Goal: Browse casually: Explore the website without a specific task or goal

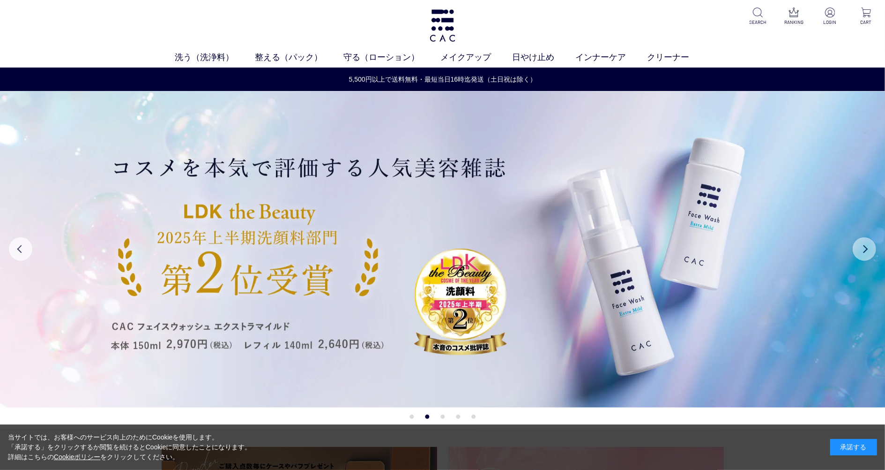
click at [869, 254] on button "Next" at bounding box center [864, 248] width 23 height 23
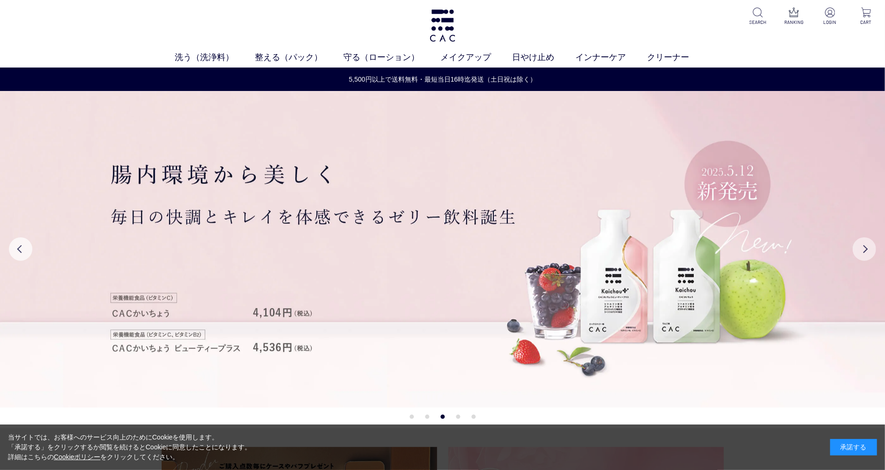
click at [869, 254] on button "Next" at bounding box center [864, 248] width 23 height 23
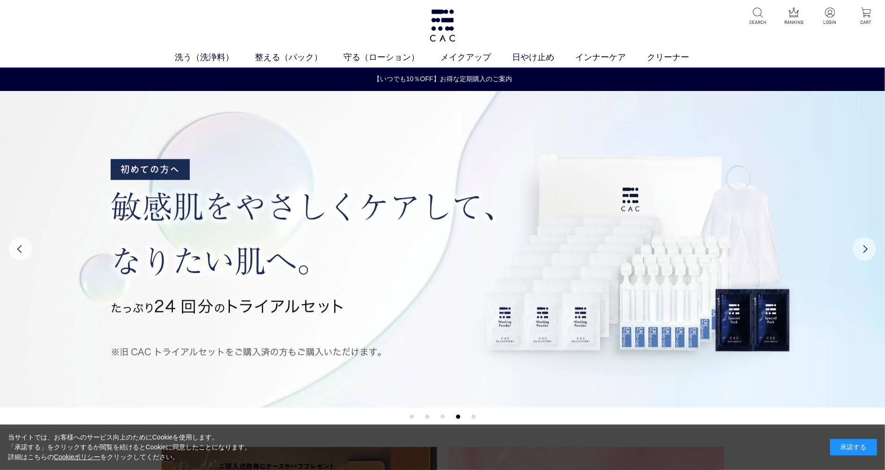
click at [869, 254] on button "Next" at bounding box center [864, 248] width 23 height 23
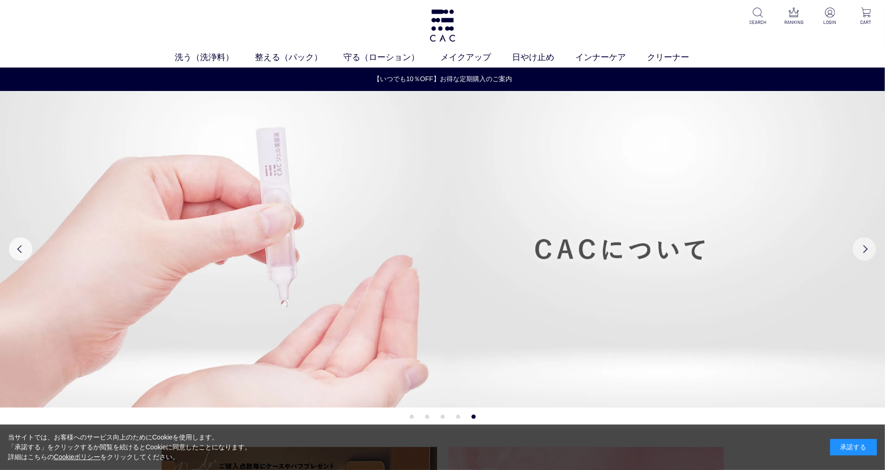
click at [869, 254] on button "Next" at bounding box center [864, 248] width 23 height 23
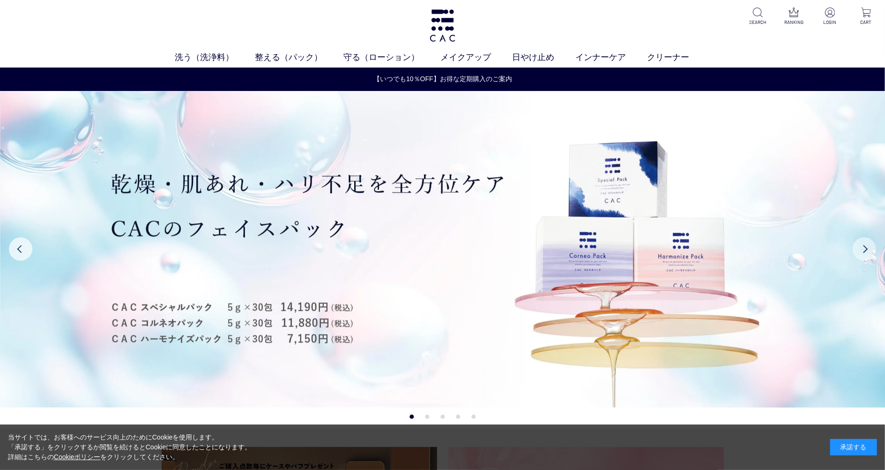
click at [872, 250] on button "Next" at bounding box center [864, 248] width 23 height 23
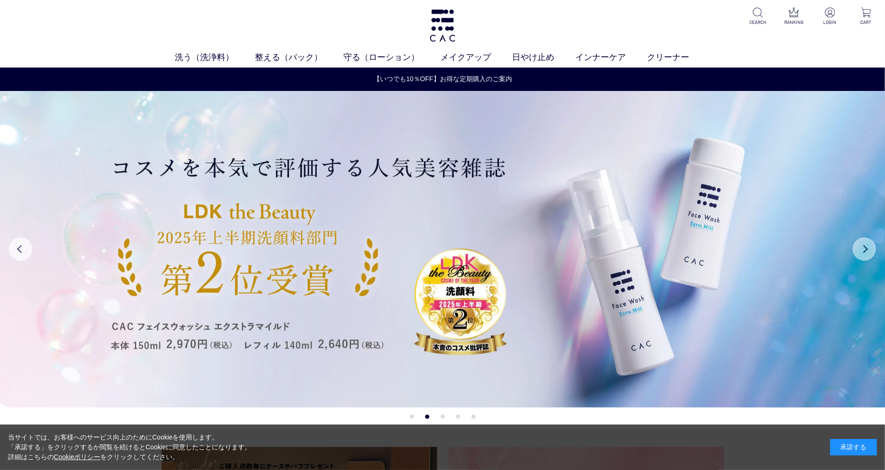
click at [872, 250] on button "Next" at bounding box center [864, 248] width 23 height 23
